Goal: Find contact information: Find contact information

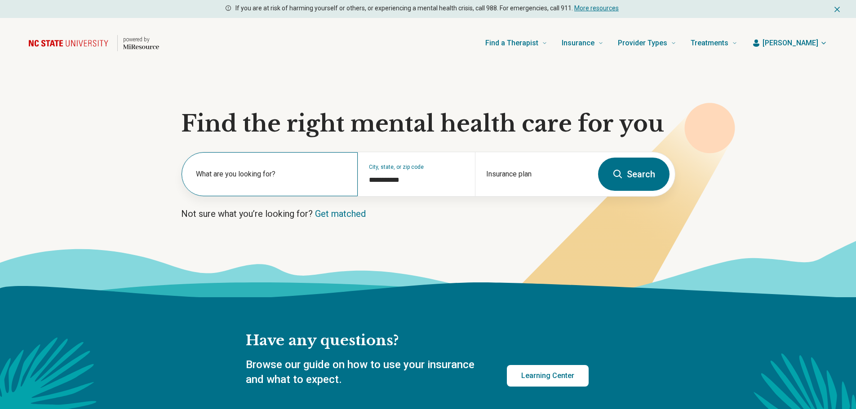
click at [273, 178] on label "What are you looking for?" at bounding box center [271, 174] width 151 height 11
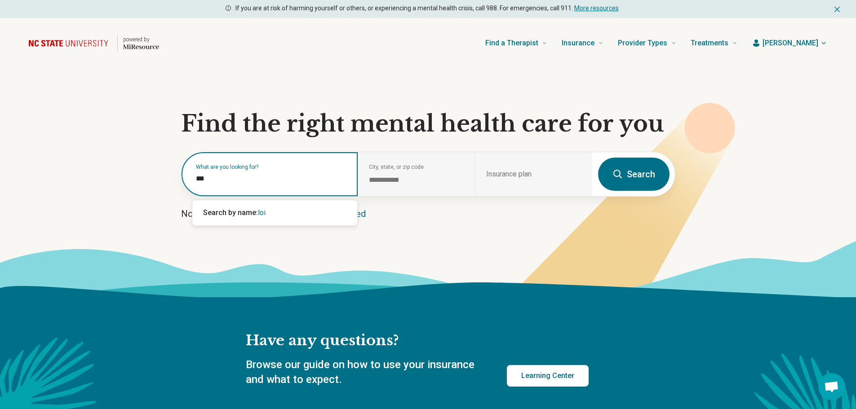
type input "**"
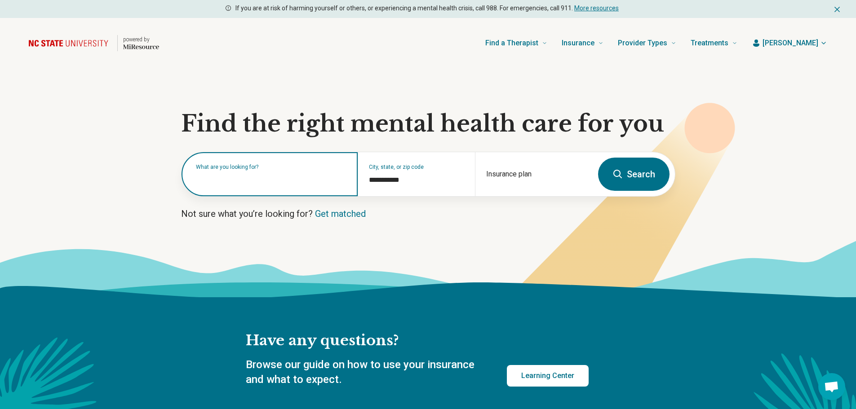
click at [235, 180] on input "text" at bounding box center [271, 178] width 151 height 11
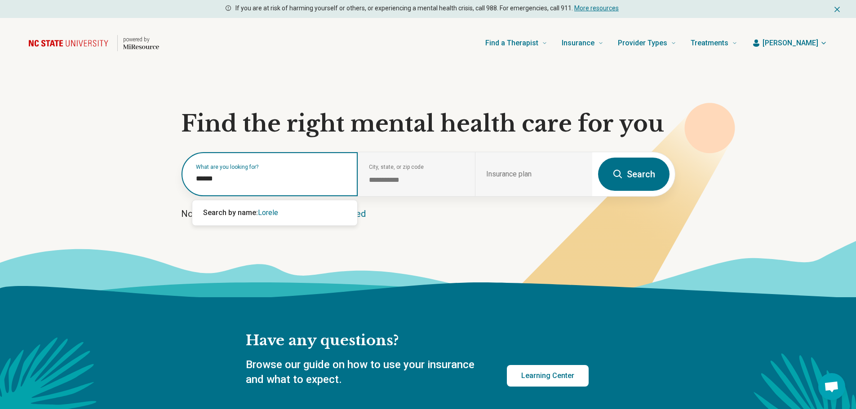
type input "*******"
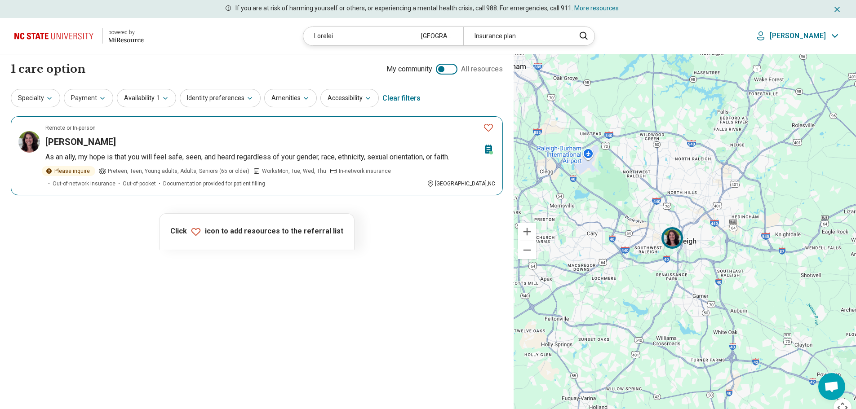
click at [35, 137] on img at bounding box center [29, 142] width 22 height 22
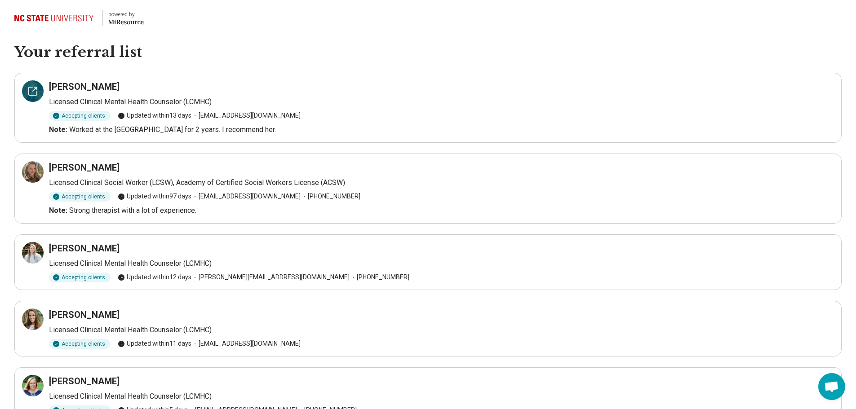
click at [34, 86] on icon at bounding box center [32, 91] width 11 height 11
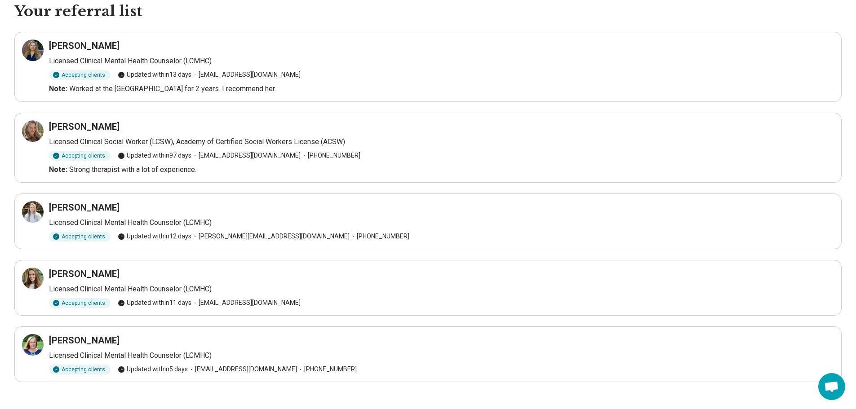
scroll to position [35, 0]
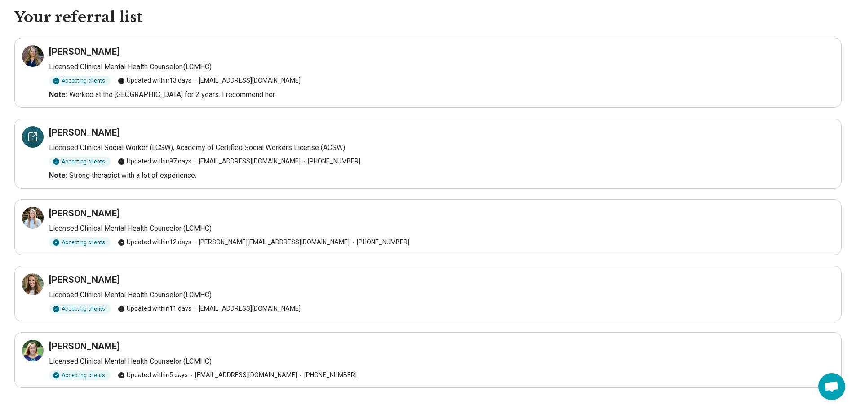
click at [33, 134] on icon at bounding box center [32, 137] width 11 height 11
click at [30, 134] on icon at bounding box center [32, 137] width 11 height 11
click at [32, 56] on icon at bounding box center [32, 56] width 11 height 11
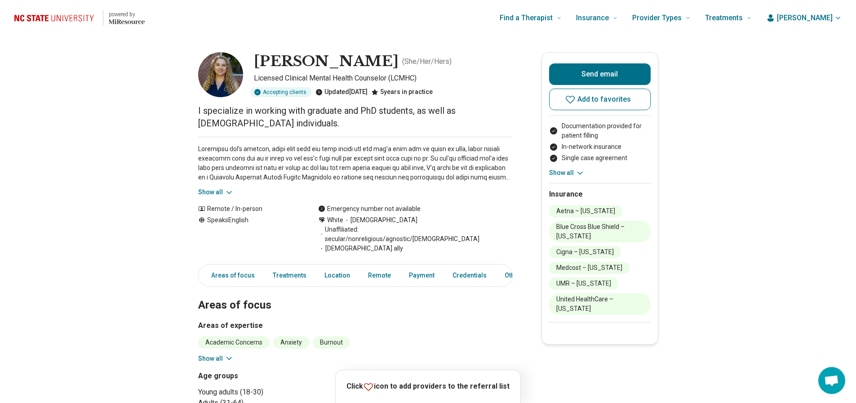
click at [215, 191] on button "Show all" at bounding box center [215, 191] width 35 height 9
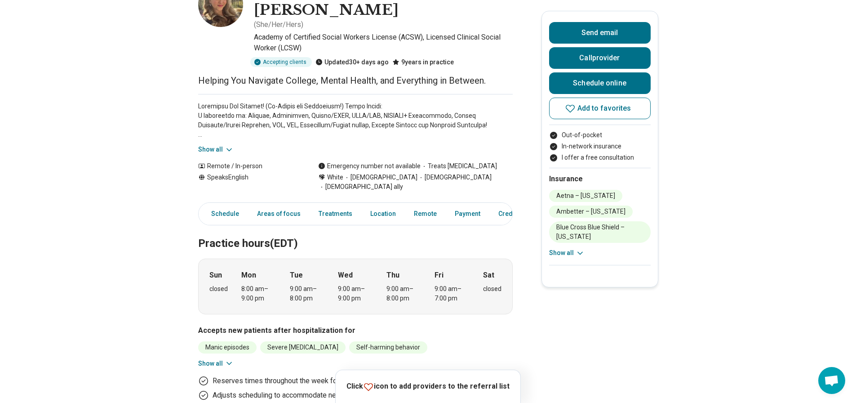
scroll to position [72, 0]
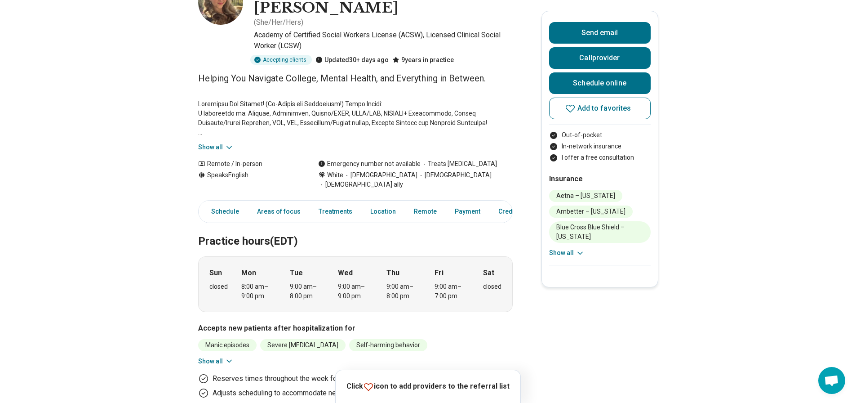
click at [232, 143] on icon at bounding box center [229, 147] width 9 height 9
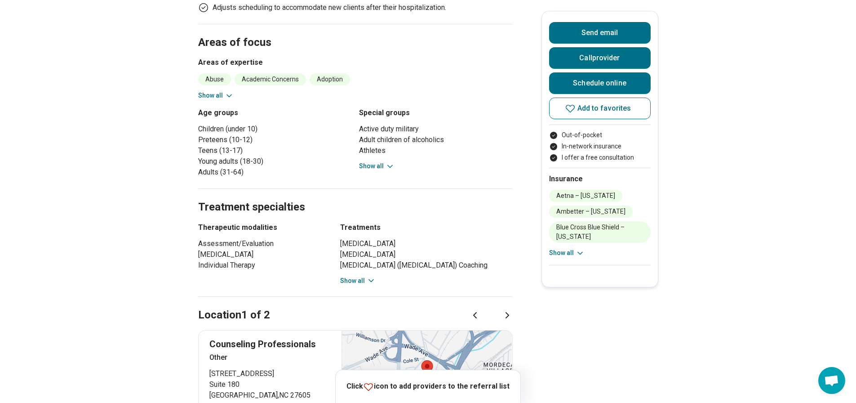
scroll to position [566, 0]
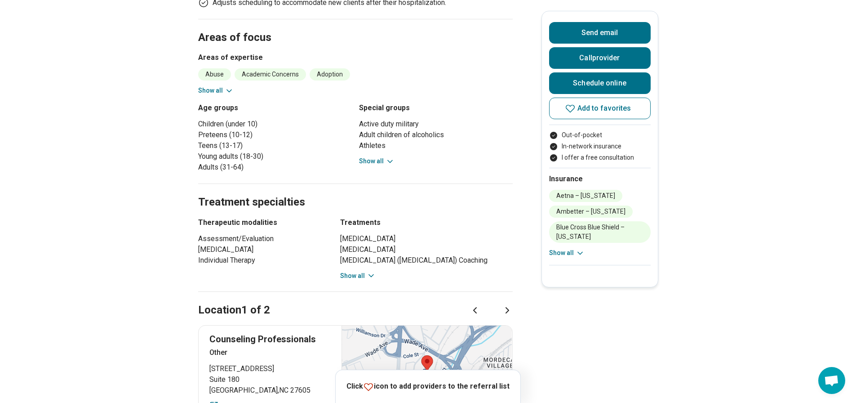
click at [392, 160] on icon at bounding box center [390, 161] width 4 height 2
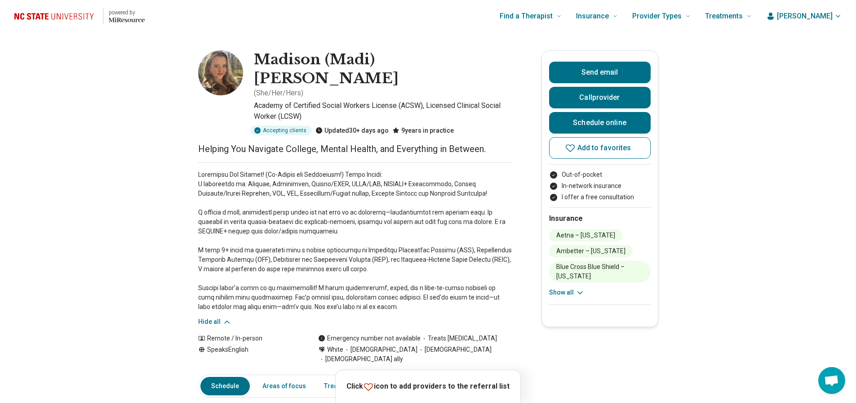
scroll to position [0, 0]
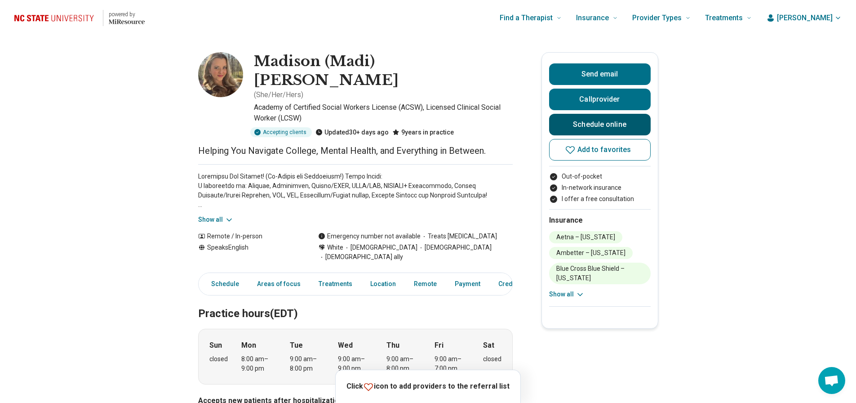
click at [599, 119] on link "Schedule online" at bounding box center [600, 125] width 102 height 22
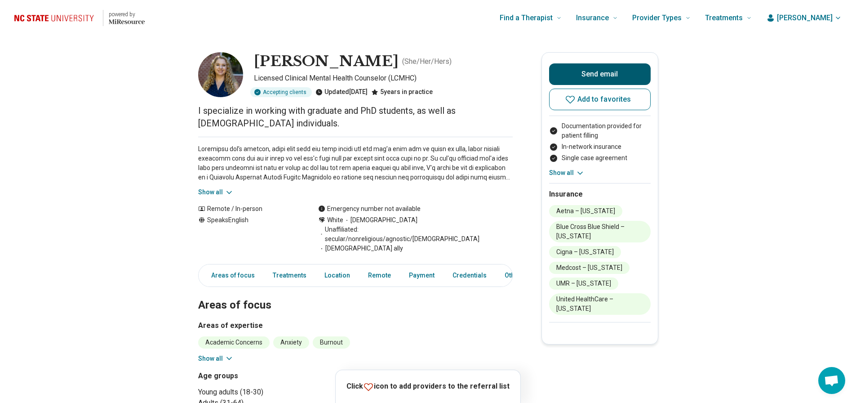
click at [582, 73] on button "Send email" at bounding box center [600, 74] width 102 height 22
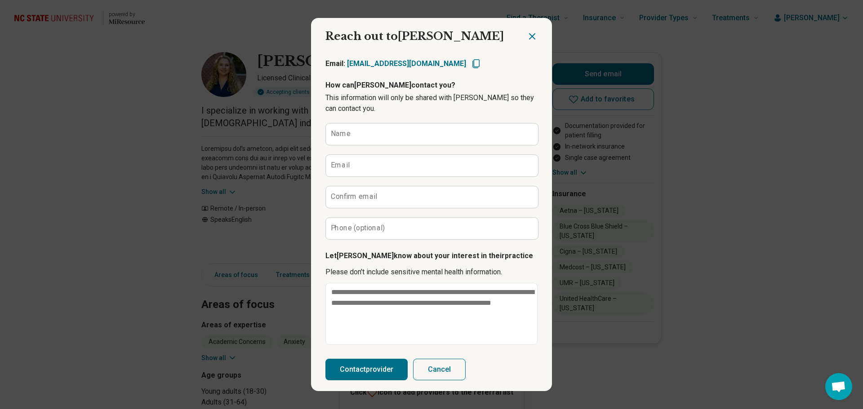
click at [529, 36] on icon "Close dialog" at bounding box center [531, 36] width 5 height 5
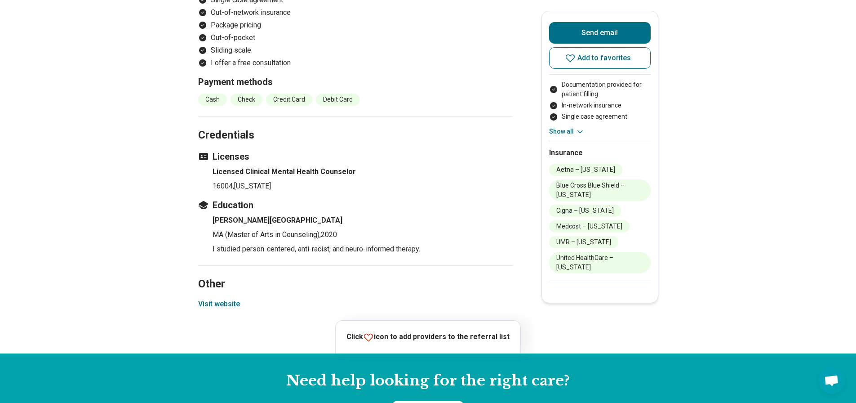
scroll to position [995, 0]
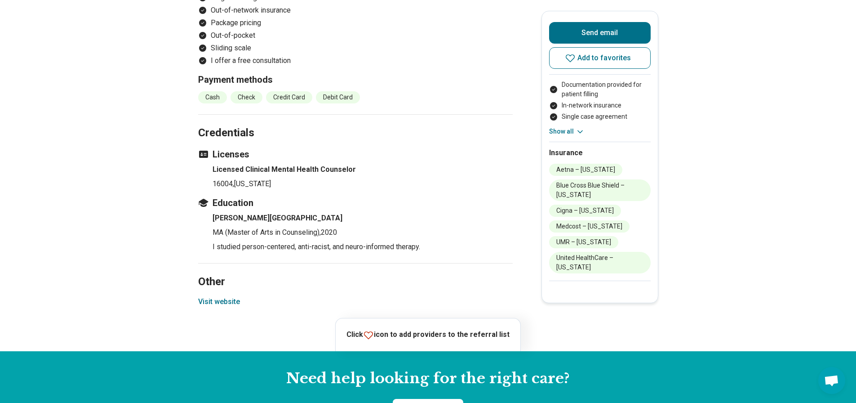
click at [240, 296] on button "Visit website" at bounding box center [219, 301] width 42 height 11
